Goal: Task Accomplishment & Management: Use online tool/utility

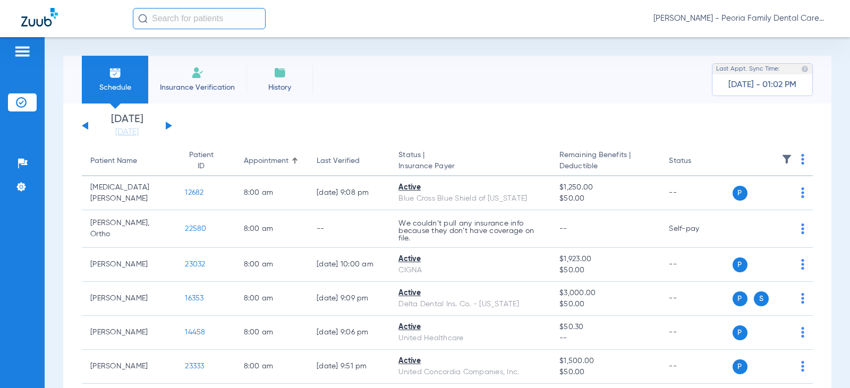
click at [188, 77] on li "Insurance Verification" at bounding box center [197, 80] width 98 height 48
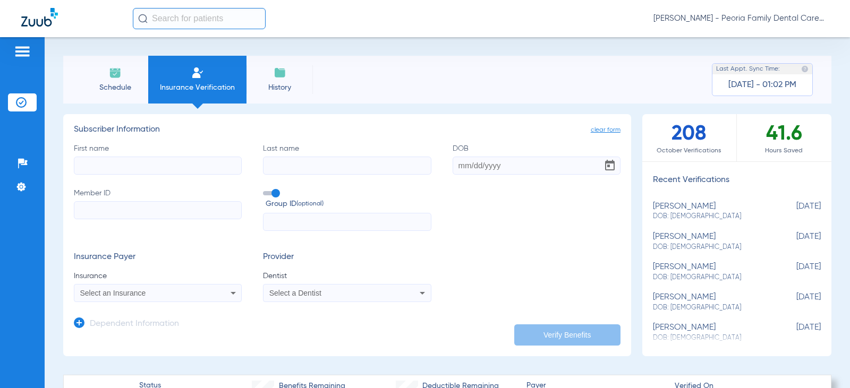
click at [148, 170] on input "First name" at bounding box center [158, 166] width 168 height 18
drag, startPoint x: 115, startPoint y: 162, endPoint x: 0, endPoint y: 123, distance: 121.8
click at [42, 162] on div "Patients Insurance Verification Setup Help Center Settings Schedule Insurance V…" at bounding box center [425, 231] width 850 height 388
type input "[PERSON_NAME]"
click at [284, 163] on input "Last name" at bounding box center [347, 166] width 168 height 18
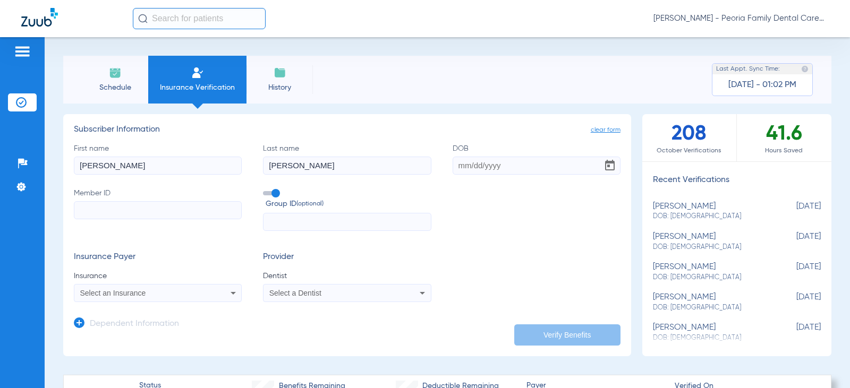
type input "[PERSON_NAME]"
click at [378, 83] on div "Schedule Insurance Verification History Last Appt. Sync Time: [DATE] - 01:07 PM" at bounding box center [447, 80] width 768 height 48
click at [455, 165] on input "DOB" at bounding box center [537, 166] width 168 height 18
type input "[DATE]"
click at [491, 202] on div "First name [PERSON_NAME] Last name [PERSON_NAME] DOB [DEMOGRAPHIC_DATA] Member …" at bounding box center [347, 187] width 547 height 88
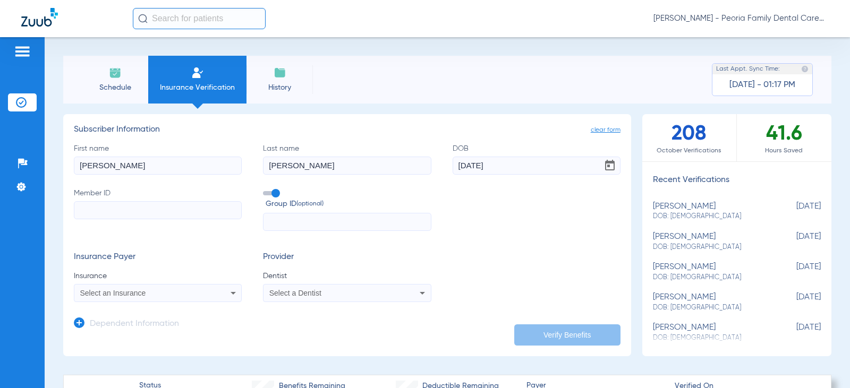
click at [96, 207] on input "Member ID" at bounding box center [158, 210] width 168 height 18
click at [144, 206] on input "Member ID Required" at bounding box center [158, 210] width 168 height 18
paste input "901254230"
type input "901254230"
click at [205, 294] on div "Select an Insurance" at bounding box center [157, 293] width 167 height 13
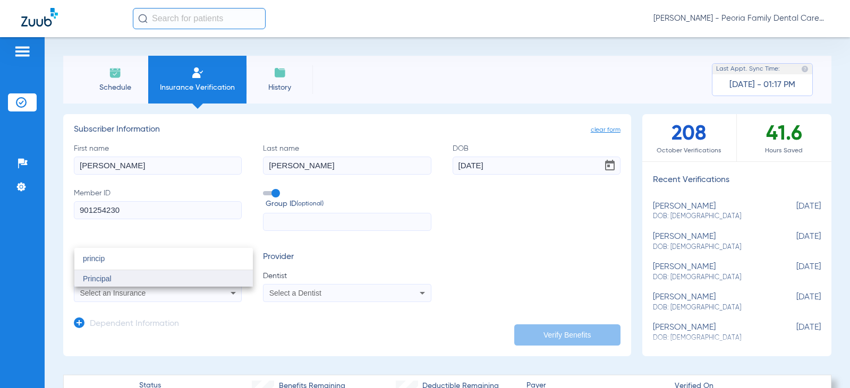
type input "princip"
click at [97, 284] on mat-option "Principal" at bounding box center [163, 278] width 179 height 17
click at [301, 296] on span "Select a Dentist" at bounding box center [295, 293] width 52 height 9
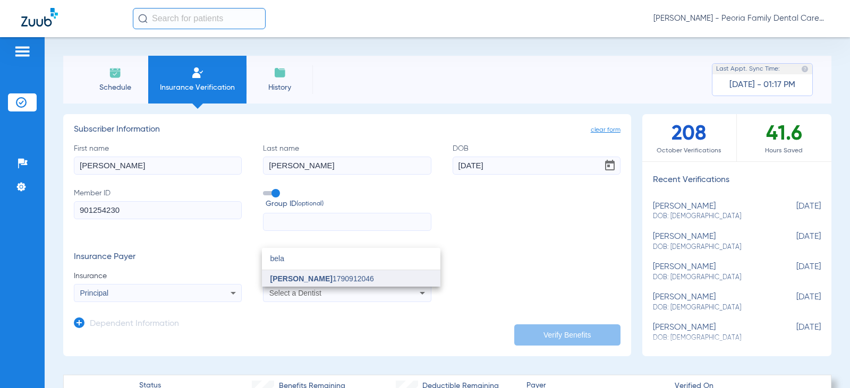
type input "bela"
click at [310, 281] on span "[PERSON_NAME] 1790912046" at bounding box center [322, 278] width 104 height 7
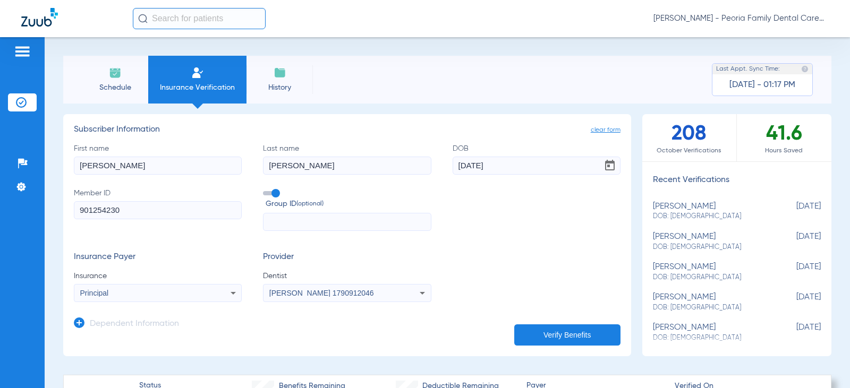
click at [541, 332] on button "Verify Benefits" at bounding box center [567, 335] width 106 height 21
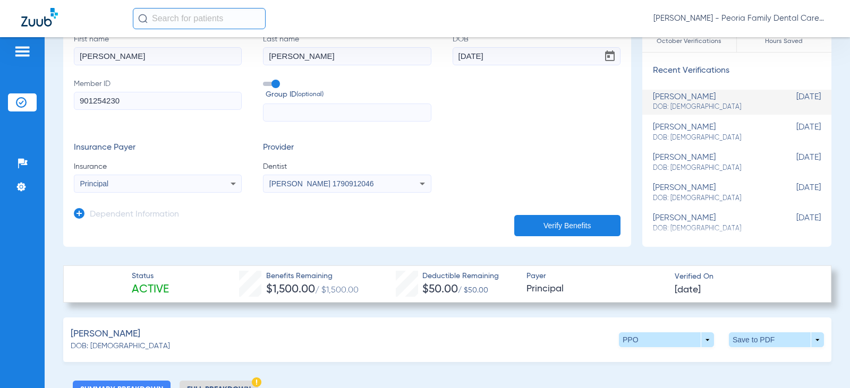
scroll to position [213, 0]
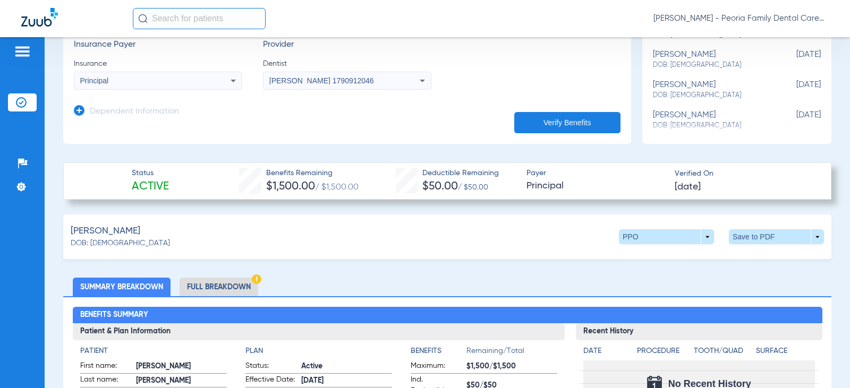
click at [211, 291] on li "Full Breakdown" at bounding box center [219, 287] width 79 height 19
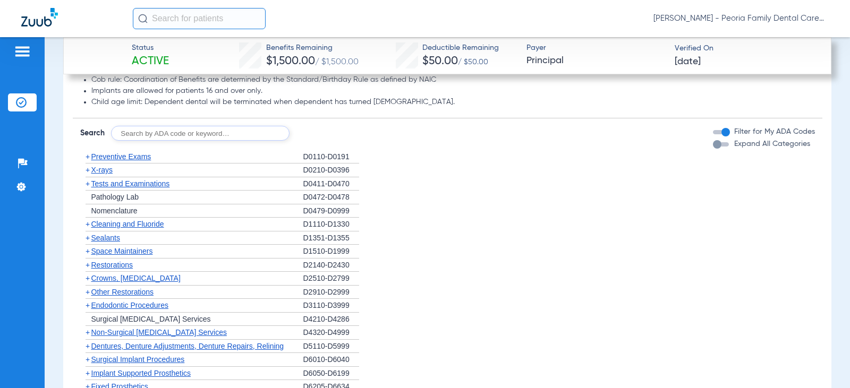
scroll to position [1381, 0]
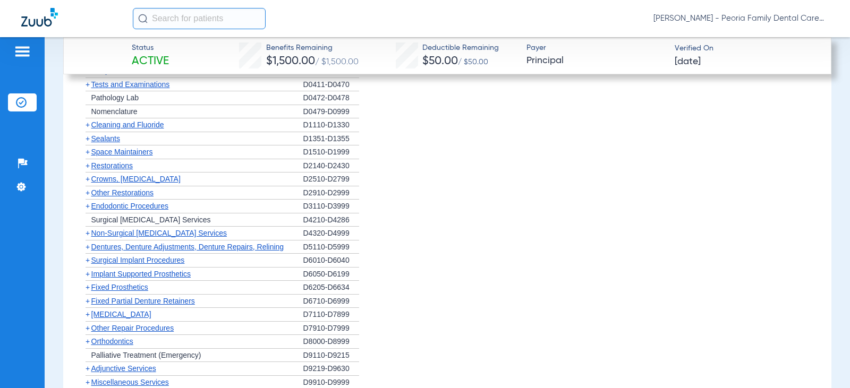
click at [120, 340] on span "Orthodontics" at bounding box center [112, 341] width 42 height 9
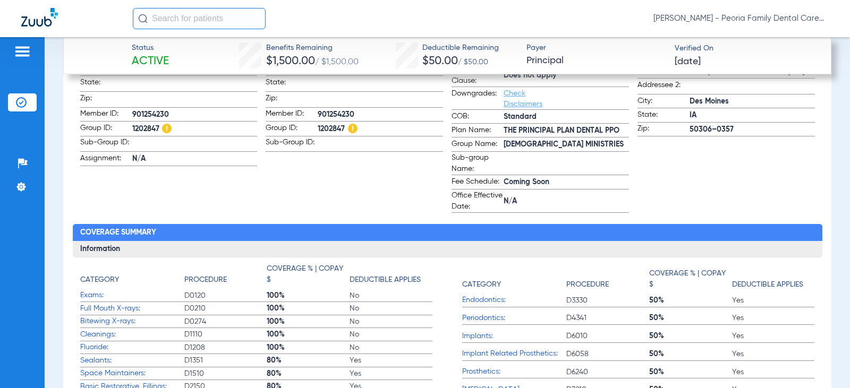
scroll to position [531, 0]
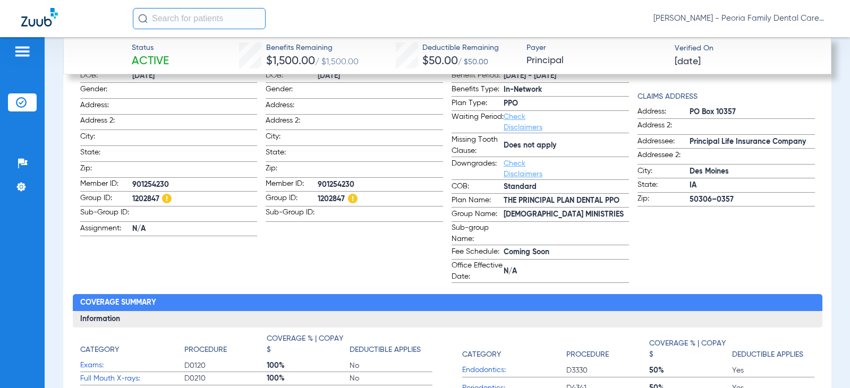
drag, startPoint x: 316, startPoint y: 180, endPoint x: 354, endPoint y: 181, distance: 38.3
click at [354, 181] on span "901254230" at bounding box center [380, 185] width 125 height 11
copy span "901254230"
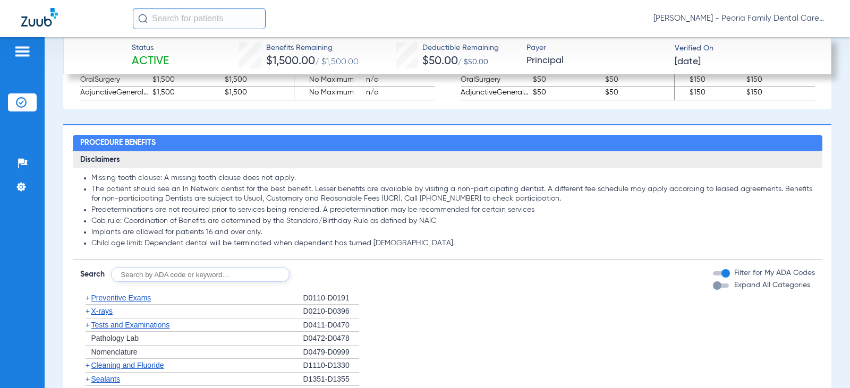
scroll to position [1275, 0]
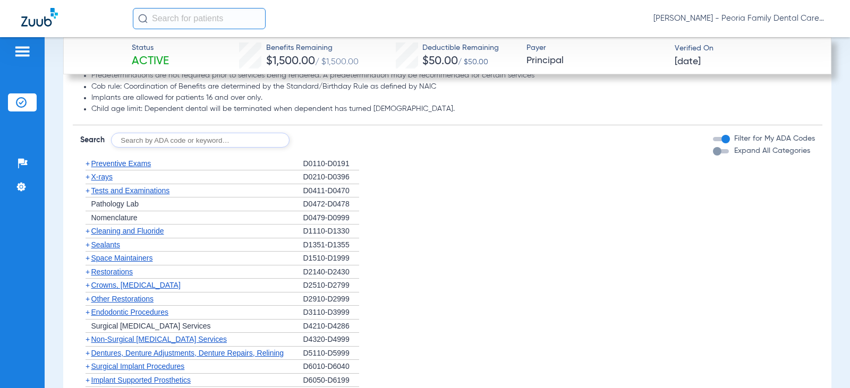
click at [105, 242] on span "Sealants" at bounding box center [105, 245] width 29 height 9
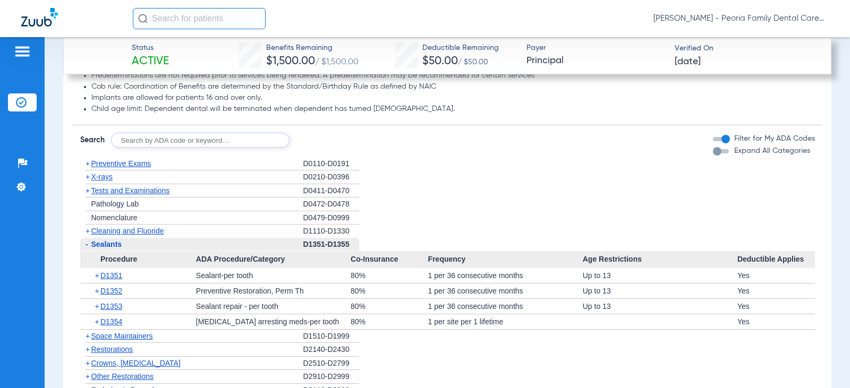
click at [112, 164] on span "Preventive Exams" at bounding box center [121, 163] width 60 height 9
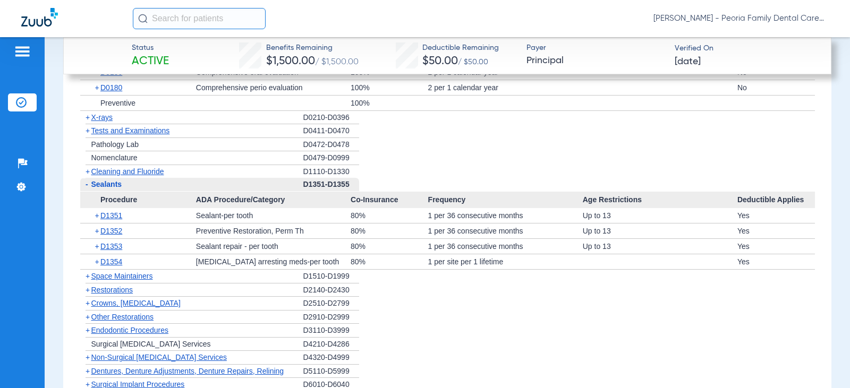
scroll to position [1435, 0]
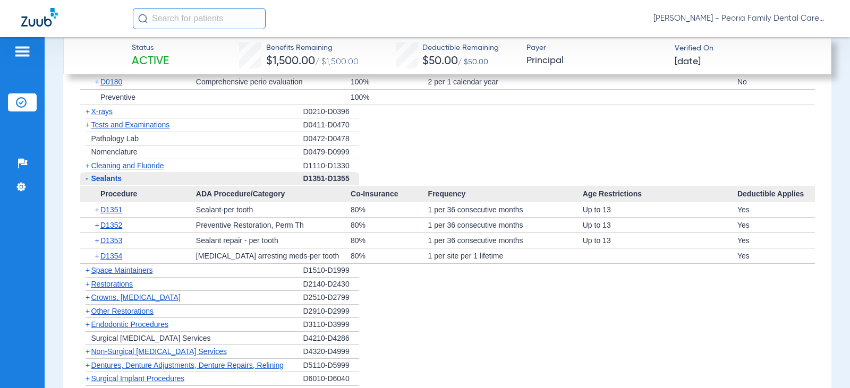
click at [127, 166] on span "Cleaning and Fluoride" at bounding box center [127, 166] width 73 height 9
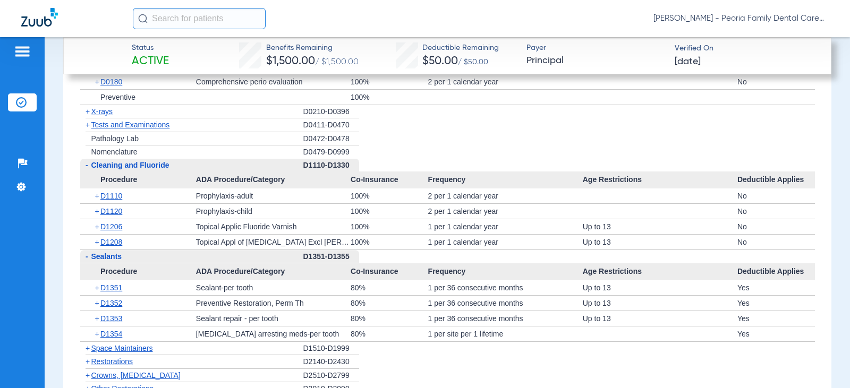
click at [99, 109] on span "X-rays" at bounding box center [101, 111] width 21 height 9
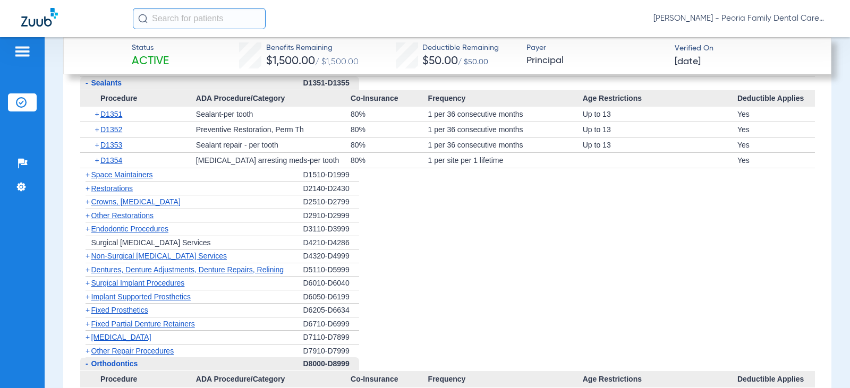
scroll to position [1806, 0]
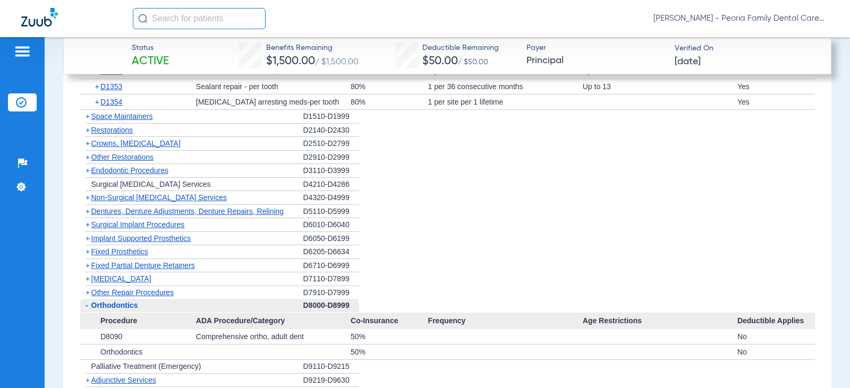
click at [104, 143] on span "Crowns, [MEDICAL_DATA]" at bounding box center [135, 143] width 89 height 9
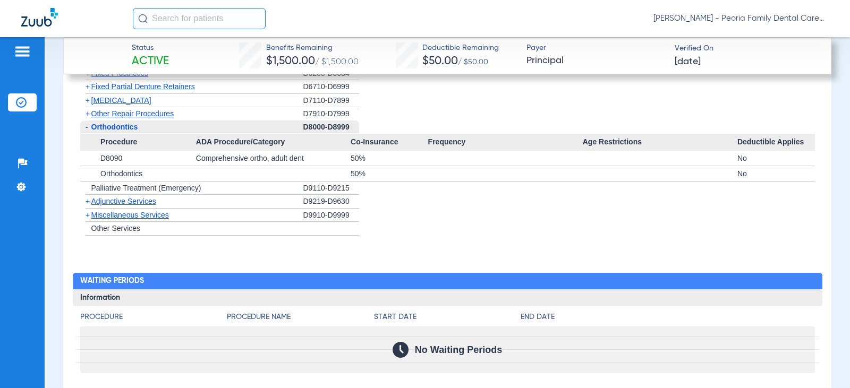
scroll to position [2125, 0]
click at [105, 210] on span "Miscellaneous Services" at bounding box center [130, 214] width 78 height 9
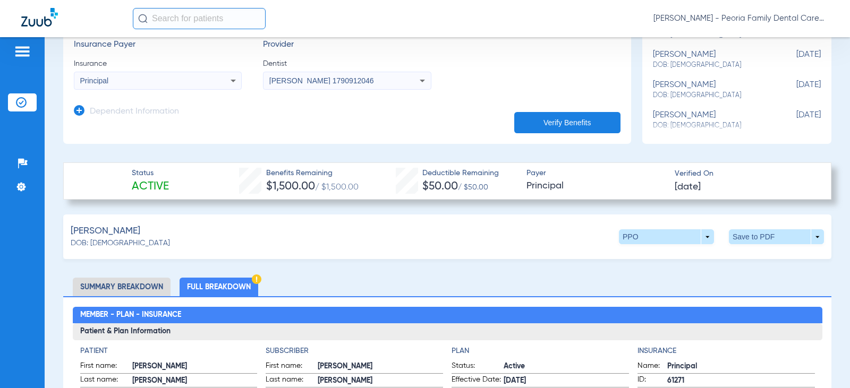
scroll to position [212, 0]
click at [764, 236] on span at bounding box center [777, 238] width 26 height 26
click at [671, 257] on span "Save to PDF" at bounding box center [689, 257] width 42 height 7
click at [79, 109] on icon at bounding box center [79, 111] width 11 height 11
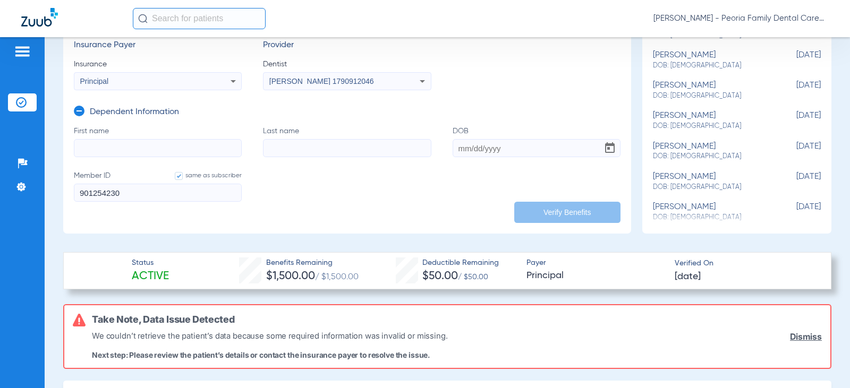
click at [105, 145] on input "First name" at bounding box center [158, 148] width 168 height 18
type input "[PERSON_NAME]"
click at [305, 150] on input "Last name" at bounding box center [347, 148] width 168 height 18
type input "[PERSON_NAME]"
click at [469, 149] on input "DOB" at bounding box center [537, 148] width 168 height 18
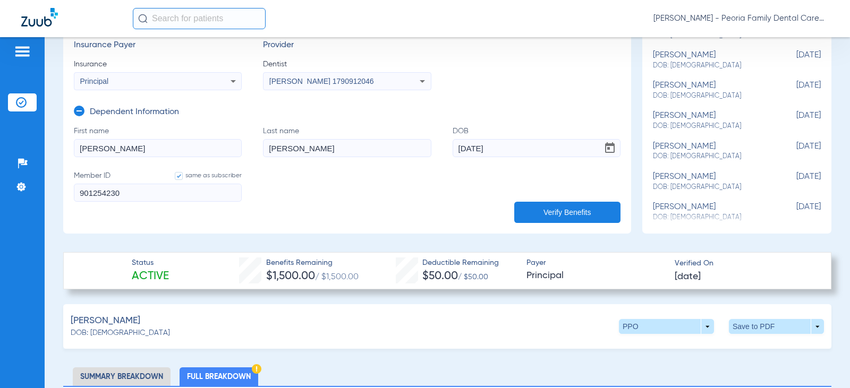
type input "[DATE]"
click at [559, 213] on button "Verify Benefits" at bounding box center [567, 212] width 106 height 21
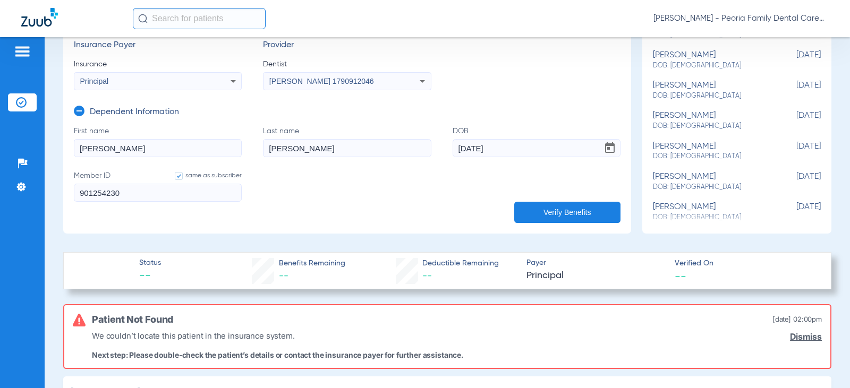
drag, startPoint x: 134, startPoint y: 148, endPoint x: 27, endPoint y: 133, distance: 107.9
click at [65, 147] on app-manual-verification-form "clear form Subscriber Information First name [PERSON_NAME] Last name [PERSON_NA…" at bounding box center [347, 68] width 568 height 332
type input "Kenzie"
drag, startPoint x: 497, startPoint y: 148, endPoint x: 247, endPoint y: 99, distance: 255.0
click at [397, 143] on form "First name [PERSON_NAME] Last name [PERSON_NAME] DOB [DEMOGRAPHIC_DATA] Member …" at bounding box center [347, 170] width 547 height 89
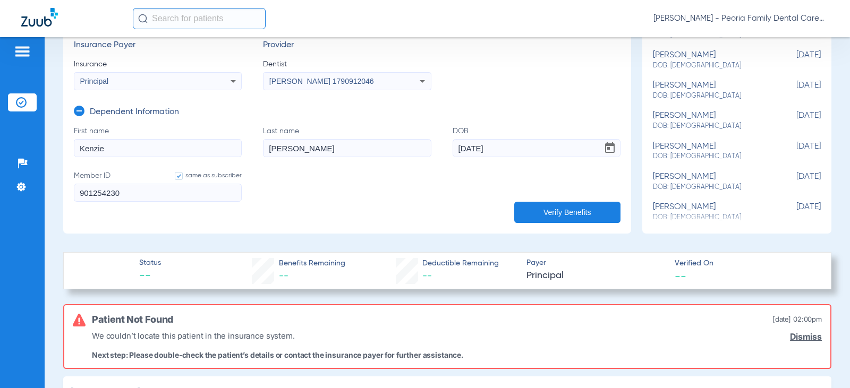
type input "[DATE]"
click at [461, 191] on form "First name [PERSON_NAME] Last name [PERSON_NAME] DOB [DEMOGRAPHIC_DATA] Member …" at bounding box center [347, 170] width 547 height 89
click at [545, 203] on button "Verify Benefits" at bounding box center [567, 212] width 106 height 21
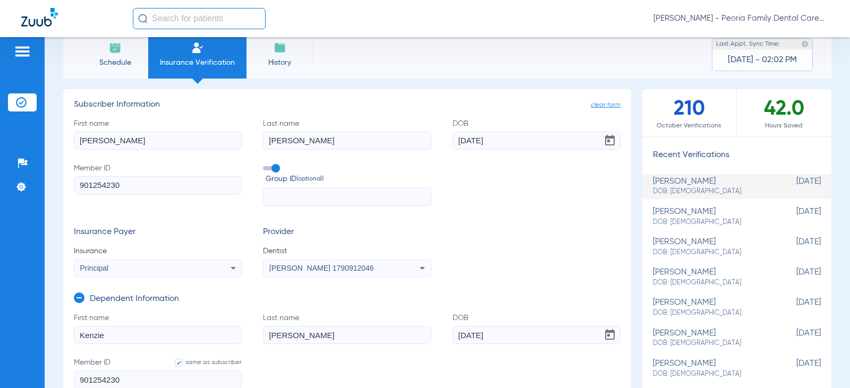
scroll to position [0, 0]
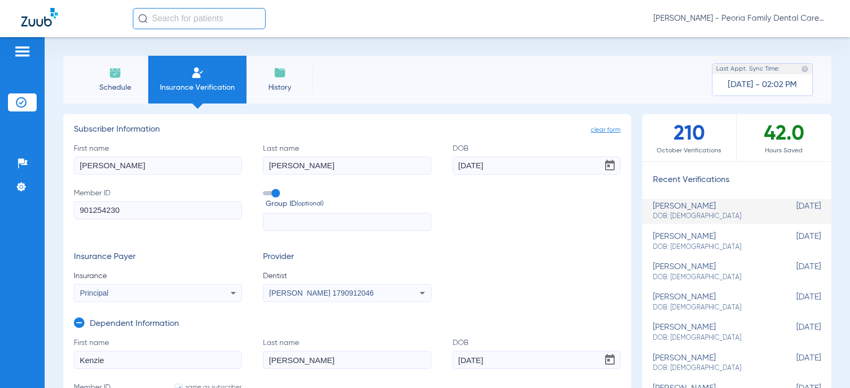
click at [107, 80] on li "Schedule" at bounding box center [115, 80] width 66 height 48
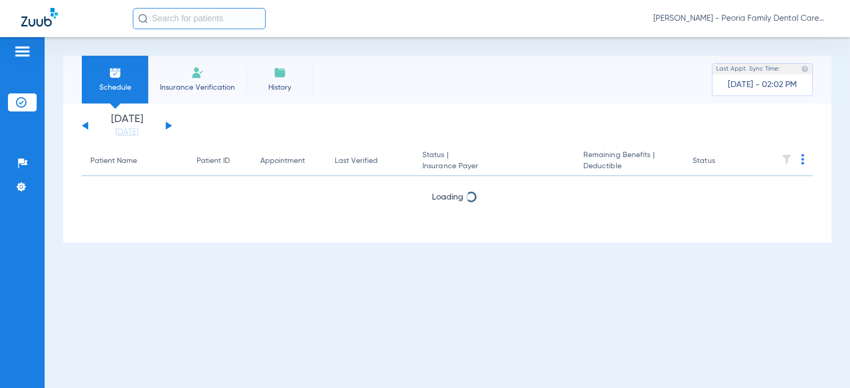
click at [199, 79] on img at bounding box center [197, 72] width 13 height 13
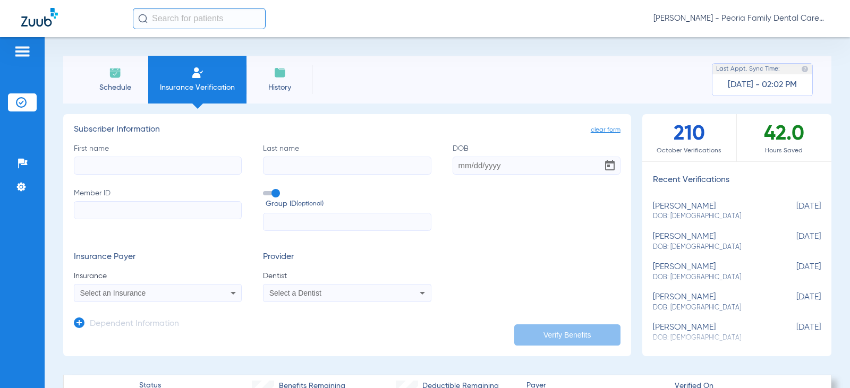
click at [146, 167] on input "First name" at bounding box center [158, 166] width 168 height 18
type input "[PERSON_NAME]"
type input "kucavik"
click at [456, 166] on input "DOB" at bounding box center [537, 166] width 168 height 18
type input "[DATE]"
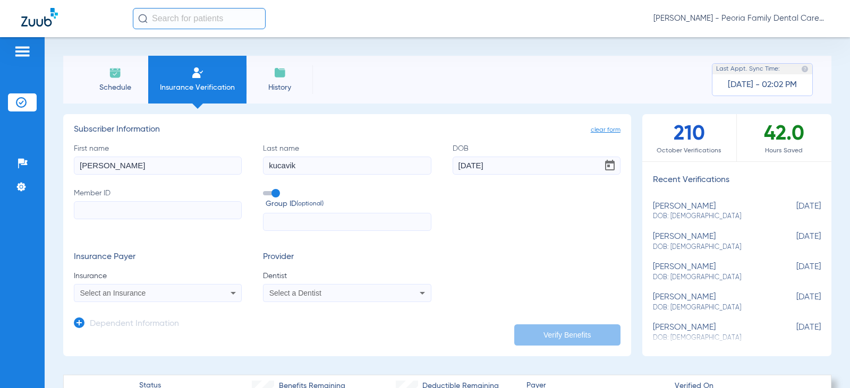
click at [192, 214] on input "Member ID" at bounding box center [158, 210] width 168 height 18
paste input "H63564542"
type input "H63564542"
click at [167, 293] on div "Select an Insurance" at bounding box center [142, 293] width 125 height 7
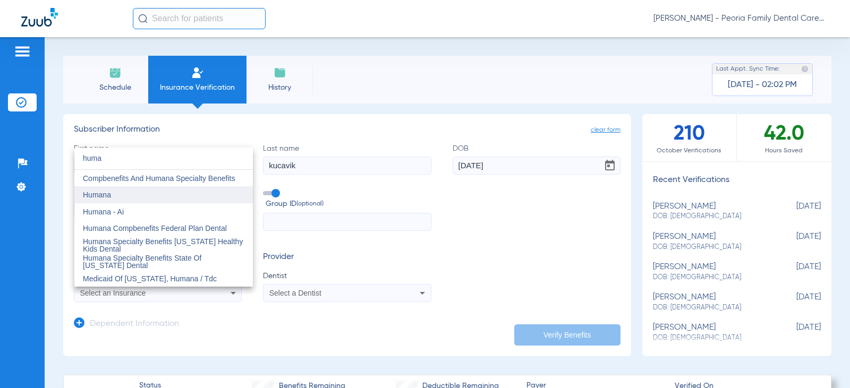
type input "huma"
click at [113, 194] on mat-option "Humana" at bounding box center [163, 194] width 179 height 17
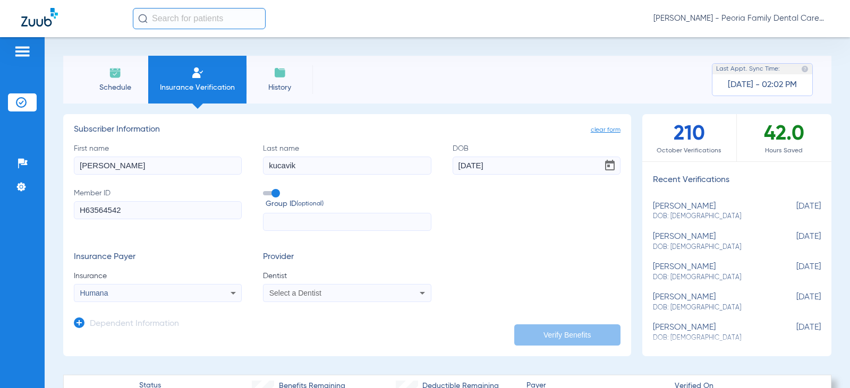
click at [299, 291] on span "Select a Dentist" at bounding box center [295, 293] width 52 height 9
type input "bela"
click at [308, 276] on span "[PERSON_NAME]" at bounding box center [301, 279] width 62 height 9
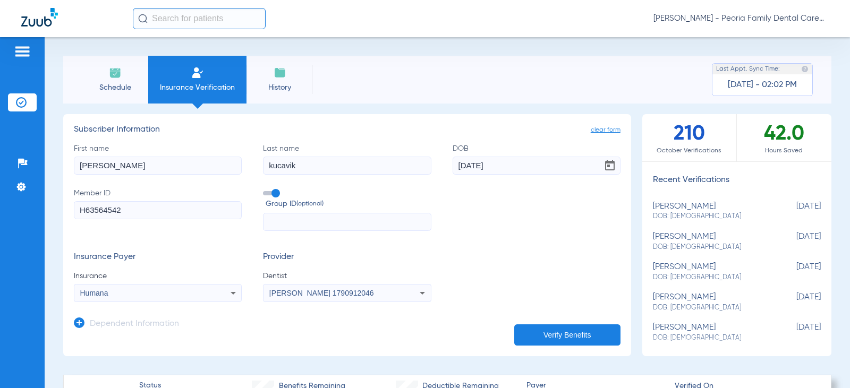
click at [519, 235] on form "First name [PERSON_NAME] Last name [PERSON_NAME] [DEMOGRAPHIC_DATA] Member ID H…" at bounding box center [347, 222] width 547 height 159
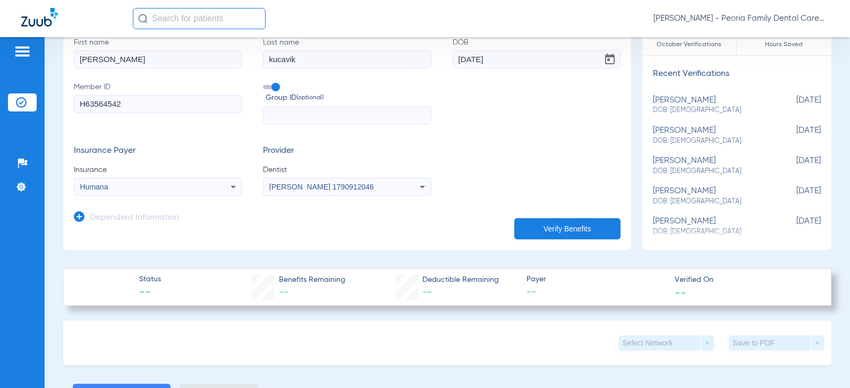
click at [550, 226] on button "Verify Benefits" at bounding box center [567, 228] width 106 height 21
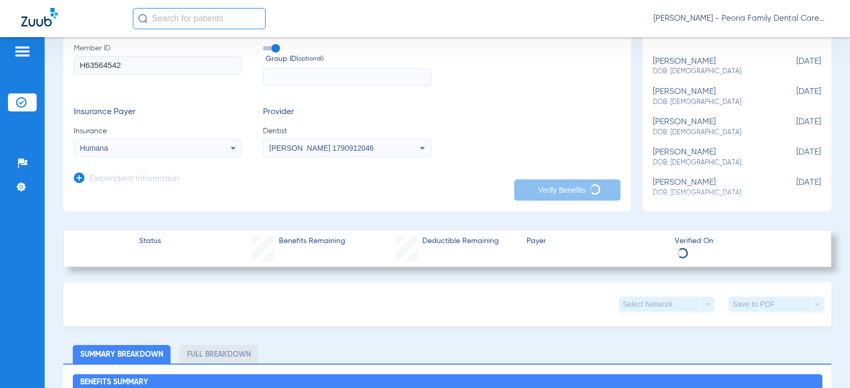
scroll to position [159, 0]
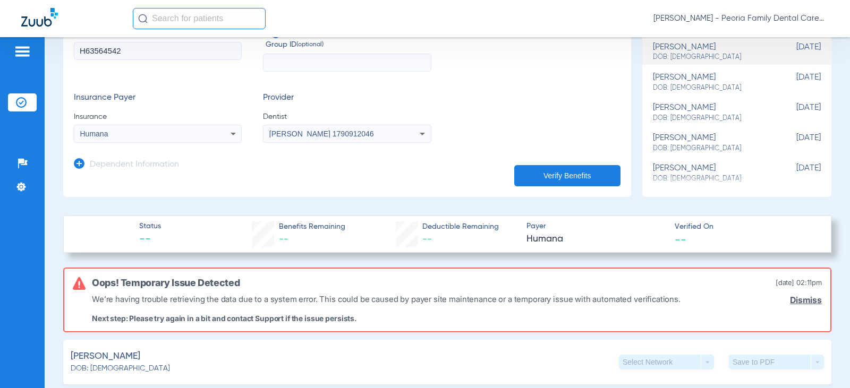
click at [799, 302] on link "Dismiss" at bounding box center [806, 300] width 32 height 10
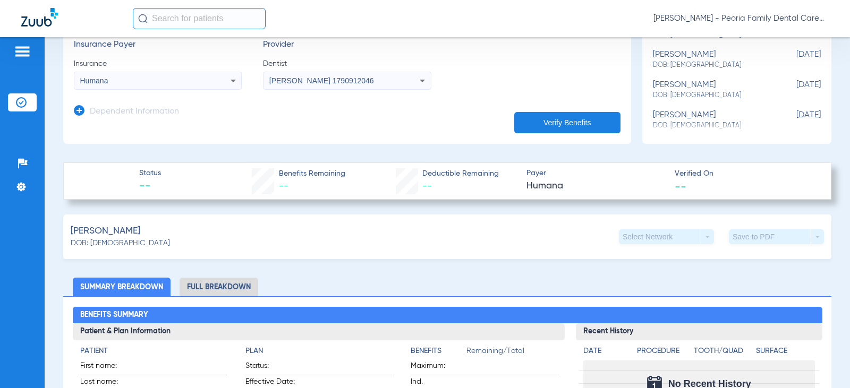
scroll to position [53, 0]
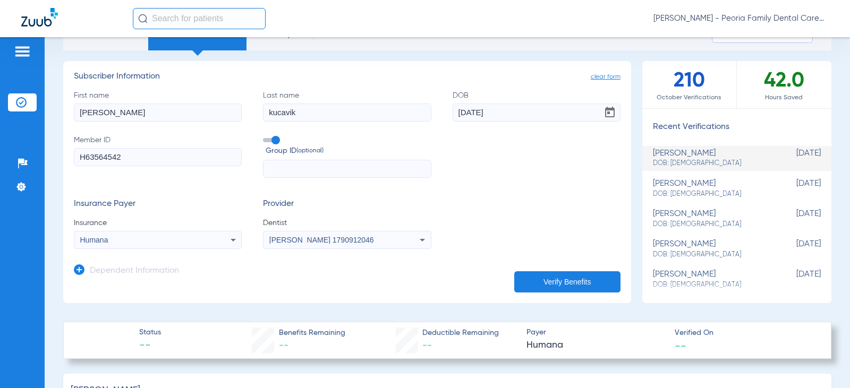
click at [698, 156] on div "[PERSON_NAME] DOB: [DEMOGRAPHIC_DATA]" at bounding box center [710, 159] width 115 height 20
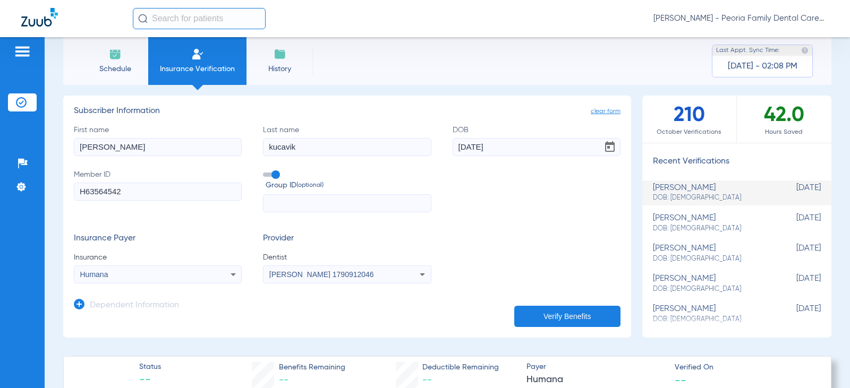
scroll to position [0, 0]
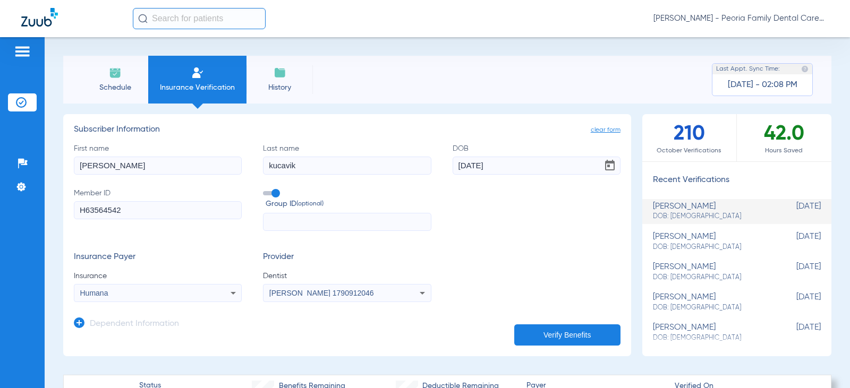
click at [106, 80] on li "Schedule" at bounding box center [115, 80] width 66 height 48
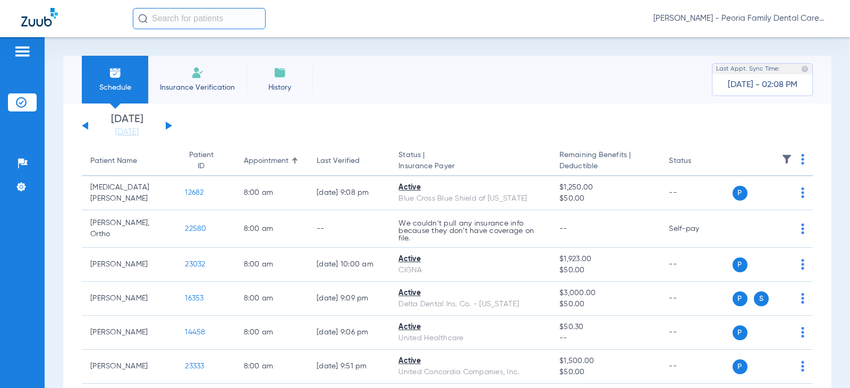
click at [191, 76] on img at bounding box center [197, 72] width 13 height 13
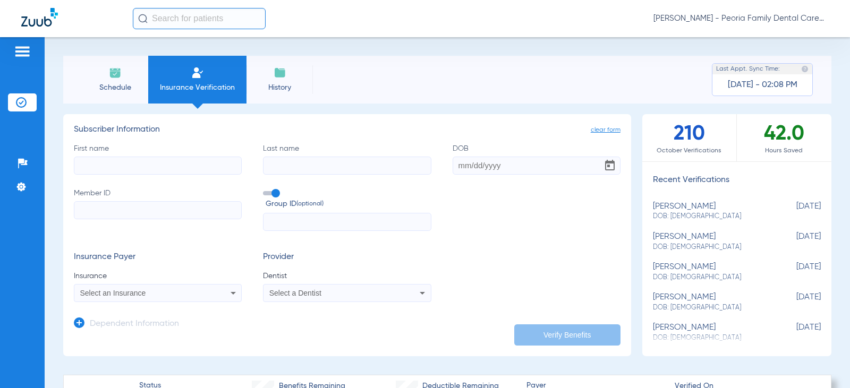
click at [697, 205] on div "[PERSON_NAME] DOB: [DEMOGRAPHIC_DATA]" at bounding box center [710, 212] width 115 height 20
type input "[PERSON_NAME]"
type input "kucavik"
type input "[DATE]"
type input "H63564542"
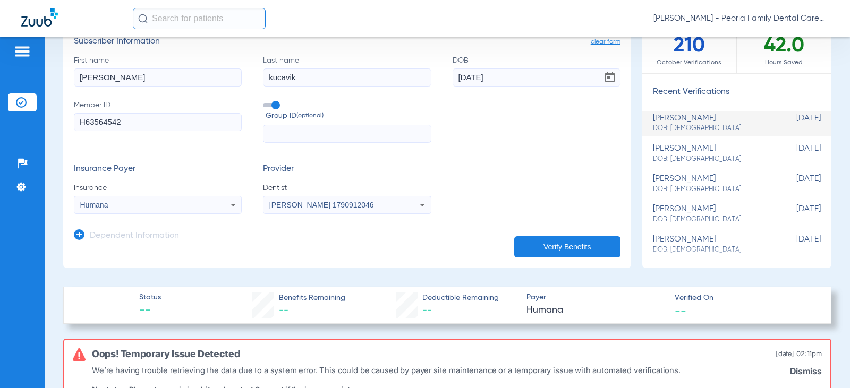
scroll to position [213, 0]
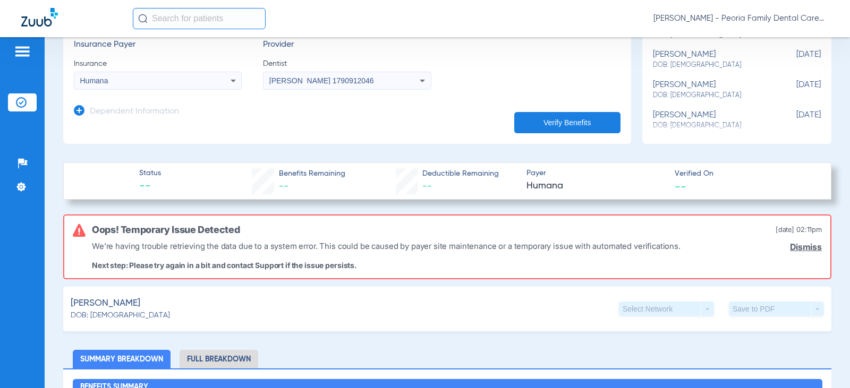
click at [796, 248] on link "Dismiss" at bounding box center [806, 247] width 32 height 10
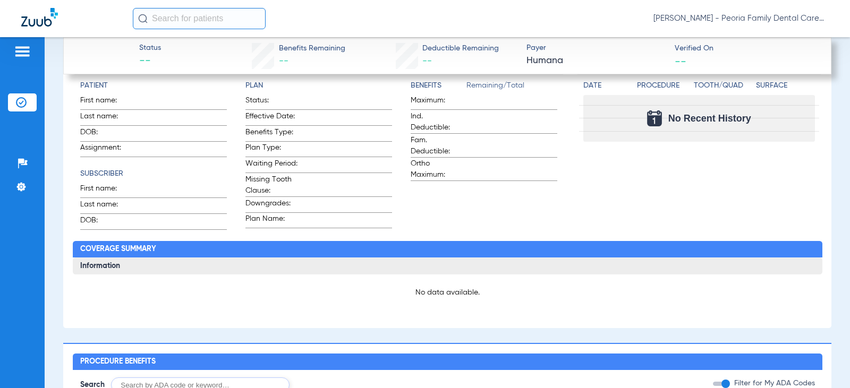
scroll to position [266, 0]
